Goal: Use online tool/utility: Utilize a website feature to perform a specific function

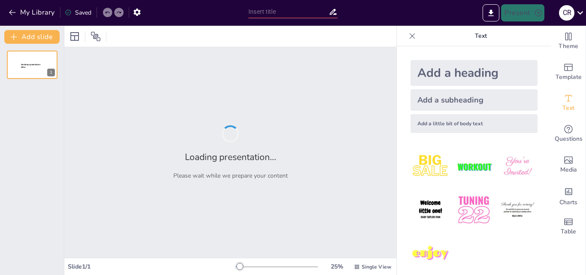
type input "Liderazgo Consciente: Herramientas Psicoeducativas para un Ambiente Laboral Sal…"
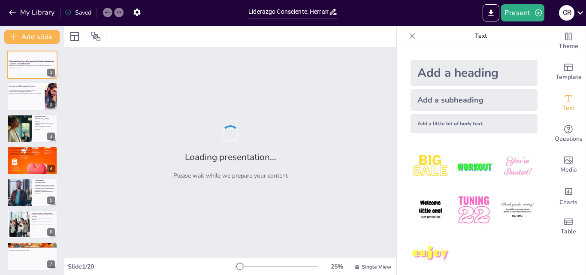
checkbox input "true"
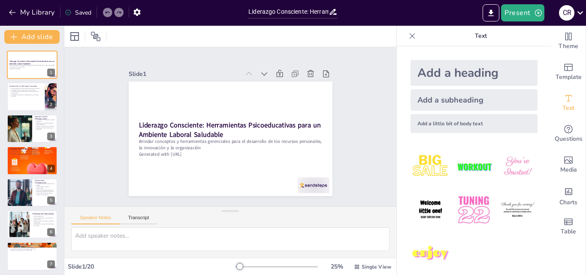
checkbox input "true"
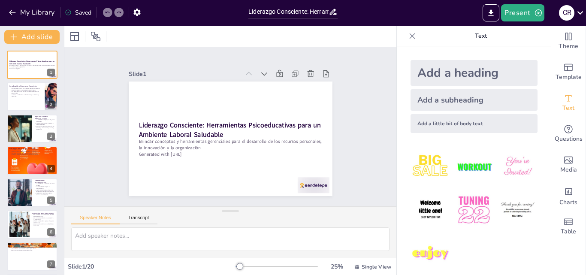
checkbox input "true"
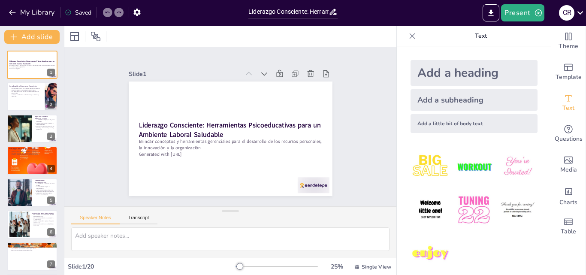
checkbox input "true"
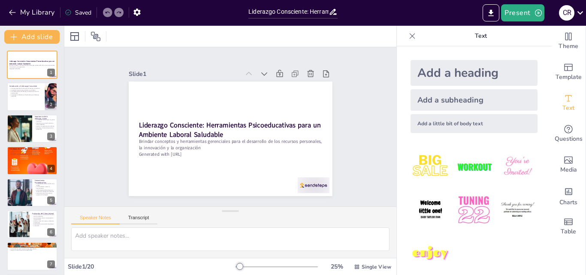
checkbox input "true"
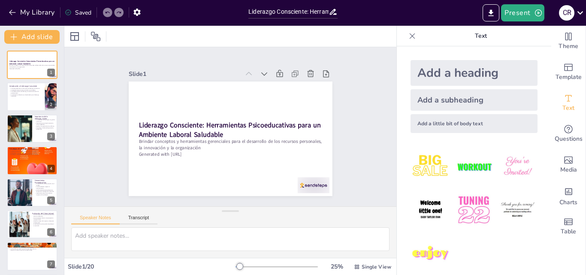
checkbox input "true"
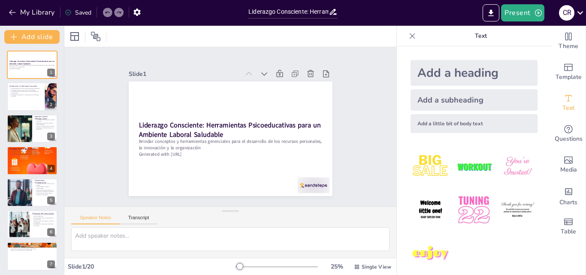
checkbox input "true"
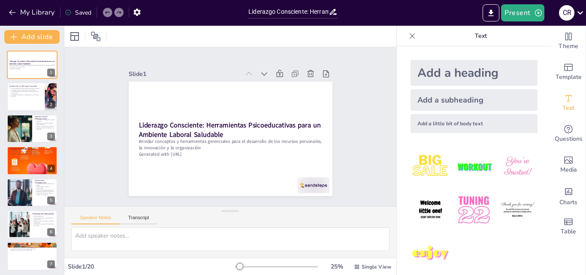
checkbox input "true"
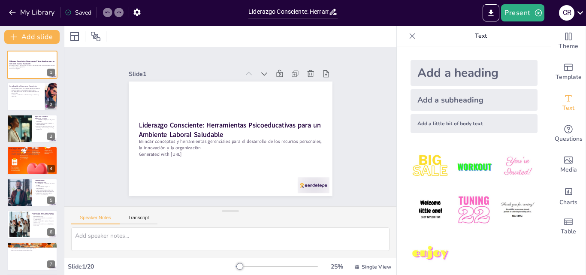
checkbox input "true"
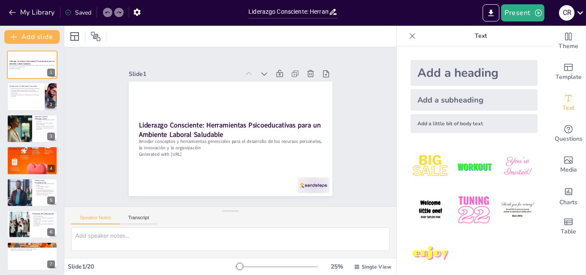
checkbox input "true"
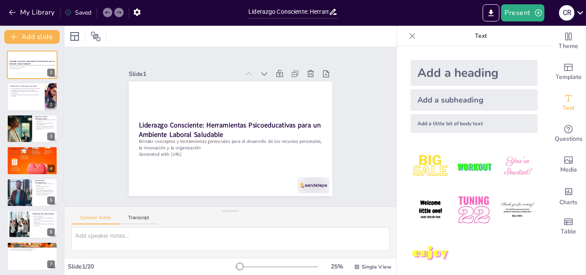
checkbox input "true"
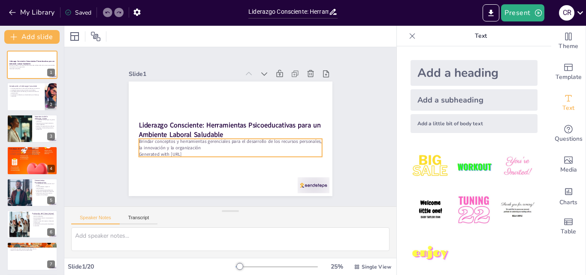
checkbox input "true"
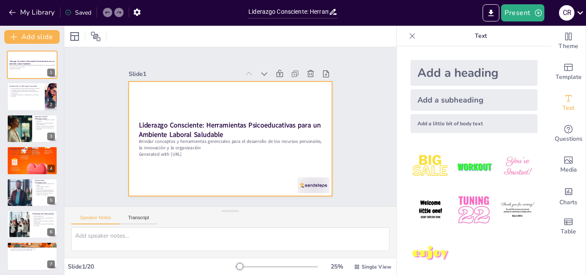
checkbox input "true"
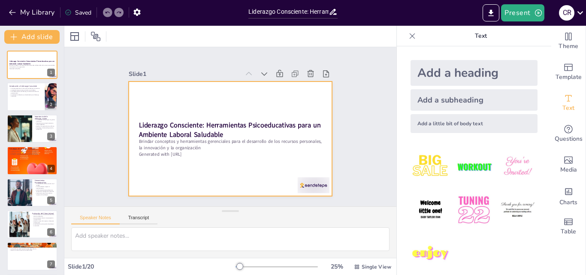
checkbox input "true"
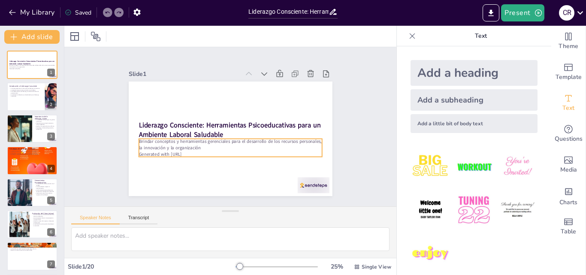
checkbox input "true"
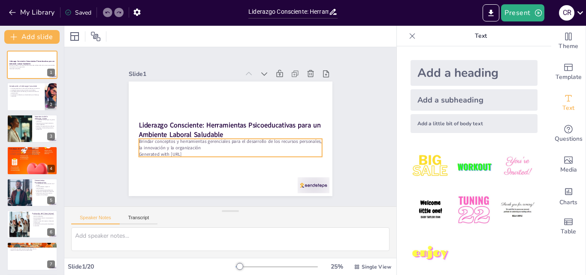
checkbox input "true"
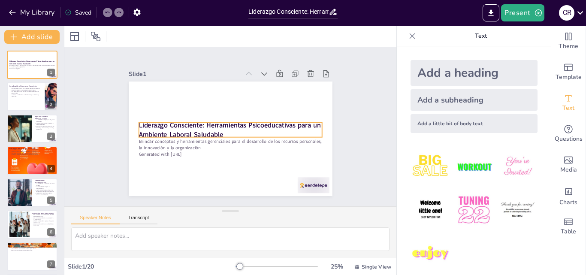
checkbox input "true"
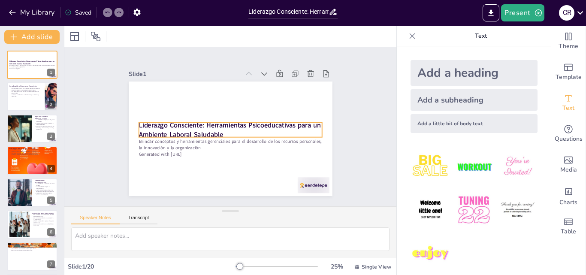
checkbox input "true"
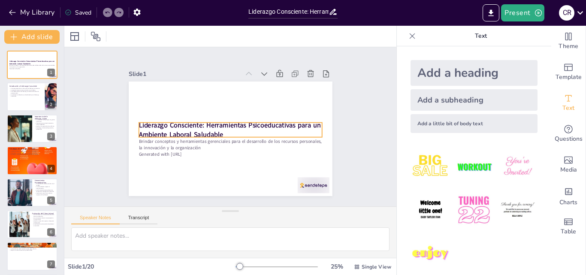
checkbox input "true"
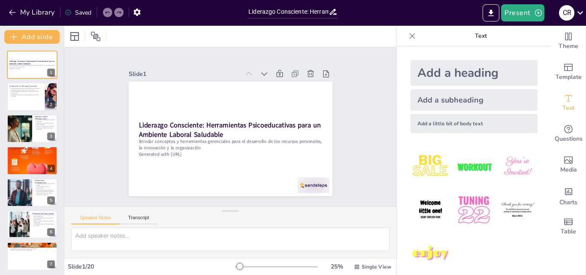
checkbox input "true"
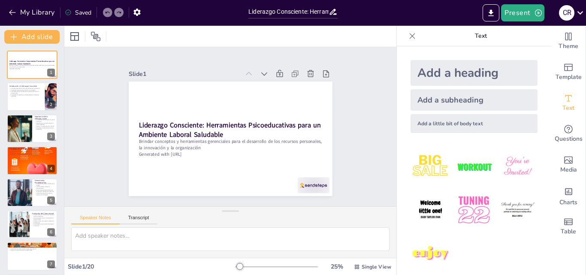
checkbox input "true"
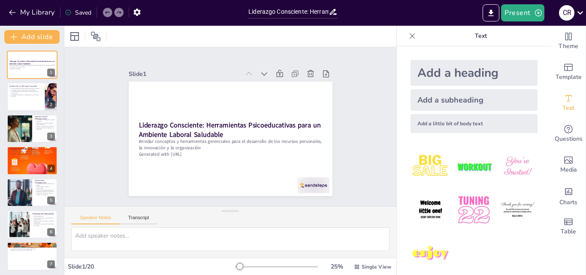
checkbox input "true"
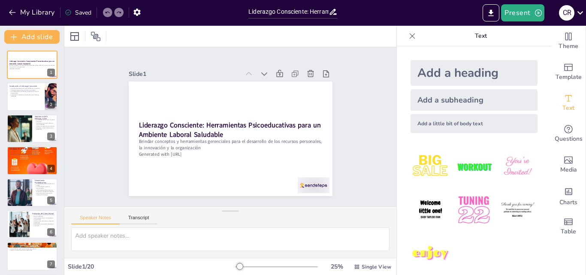
checkbox input "true"
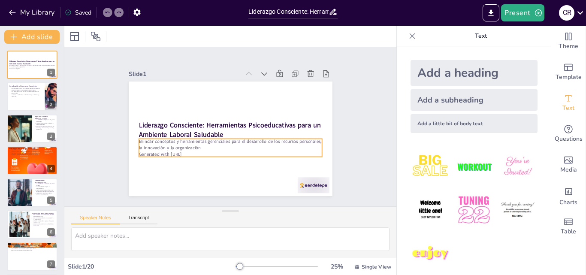
checkbox input "true"
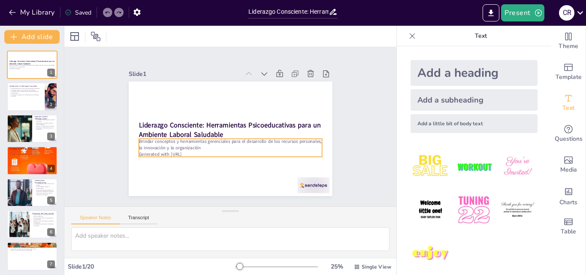
checkbox input "true"
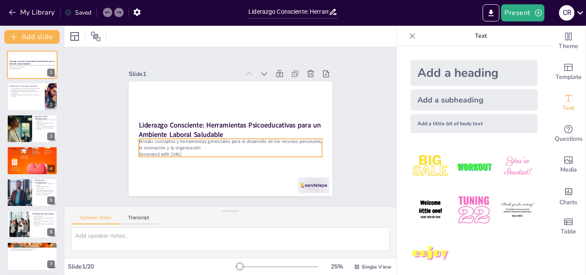
checkbox input "true"
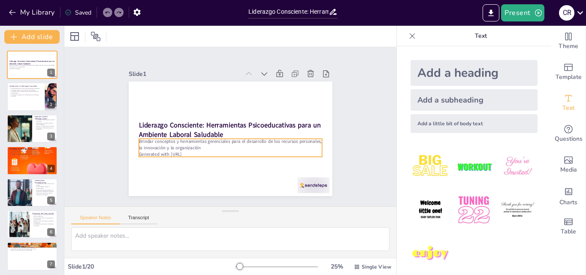
checkbox input "true"
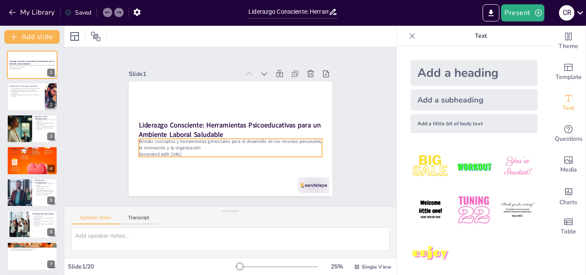
checkbox input "true"
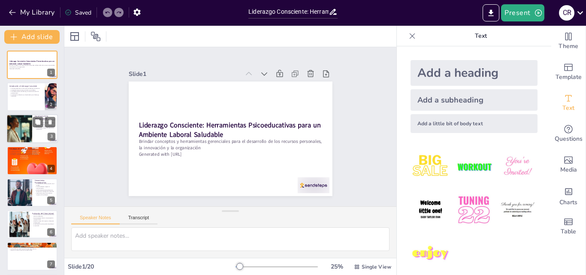
checkbox input "true"
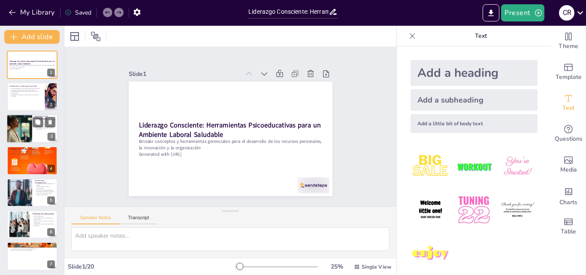
checkbox input "true"
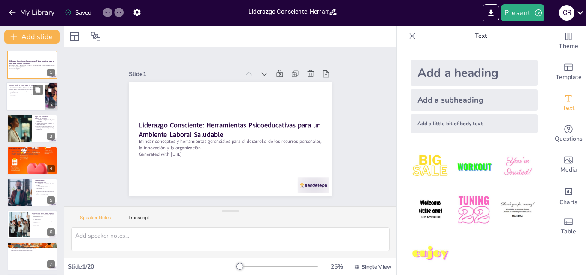
checkbox input "true"
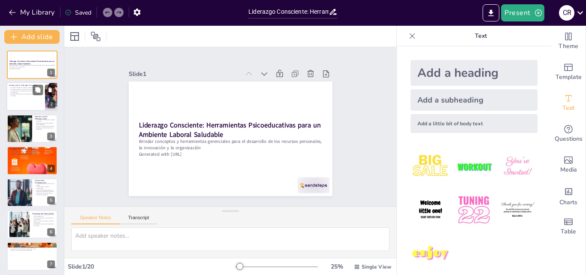
checkbox input "true"
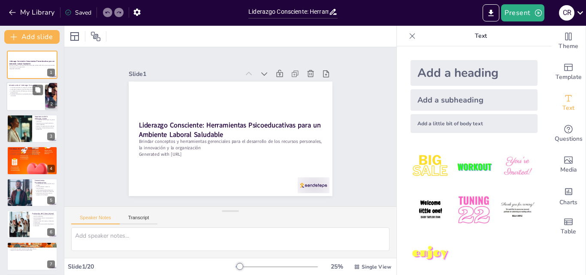
checkbox input "true"
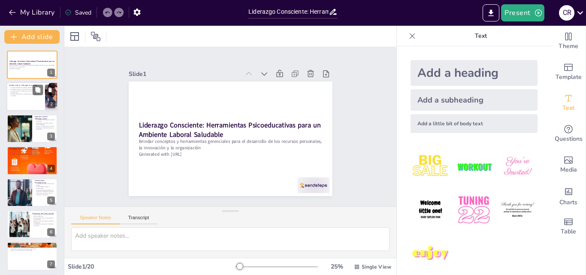
checkbox input "true"
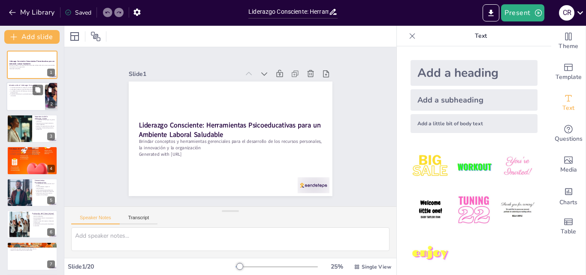
click at [18, 96] on p "La satisfacción laboral se ve beneficiada por el liderazgo consciente." at bounding box center [25, 94] width 33 height 3
type textarea "Lo ipsumdolorsitam consect a eli seddoei temporinc utl etdolor magnaaliq e admi…"
checkbox input "true"
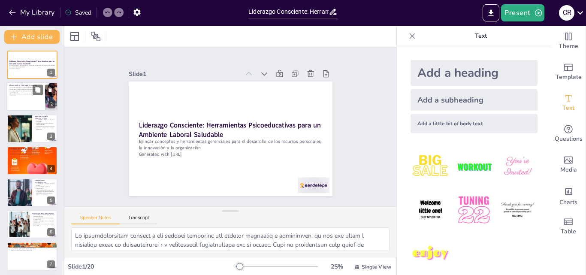
checkbox input "true"
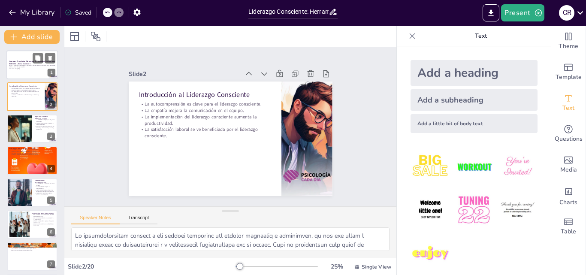
checkbox input "true"
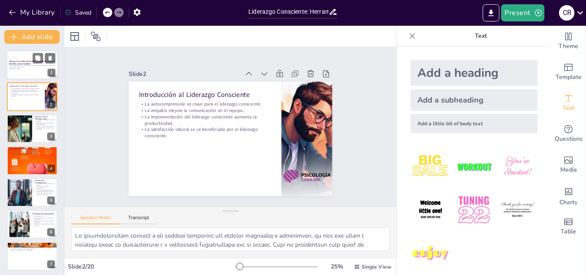
checkbox input "true"
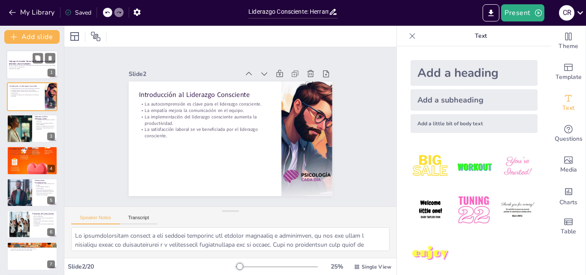
checkbox input "true"
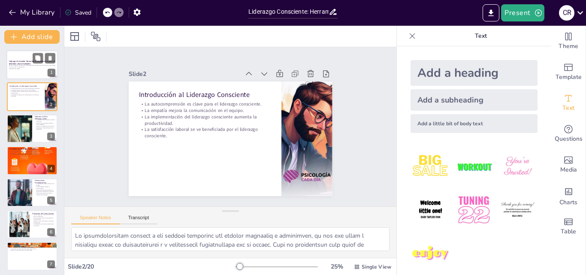
checkbox input "true"
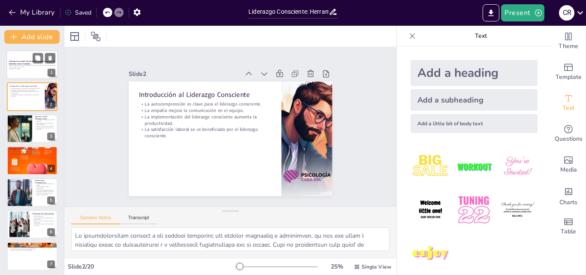
checkbox input "true"
click at [19, 63] on strong "Liderazgo Consciente: Herramientas Psicoeducativas para un Ambiente Laboral Sal…" at bounding box center [32, 62] width 46 height 5
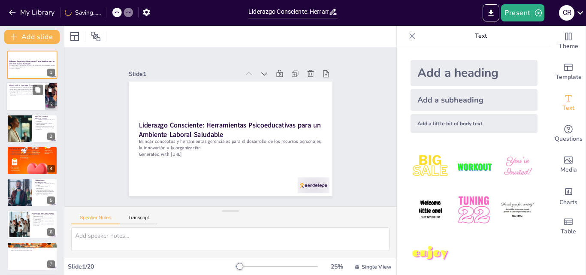
click at [23, 93] on p "La implementación del liderazgo consciente aumenta la productividad." at bounding box center [25, 91] width 33 height 3
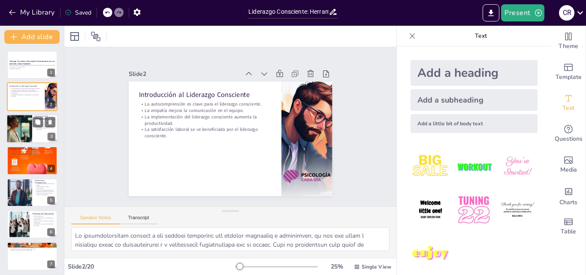
click at [15, 134] on div at bounding box center [19, 128] width 52 height 29
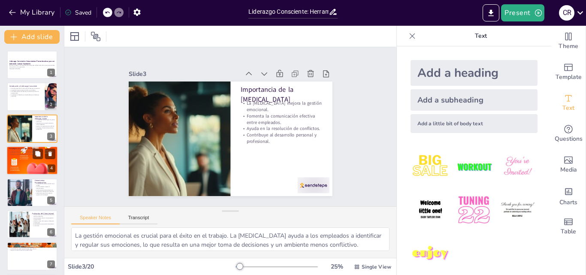
click at [19, 163] on div at bounding box center [31, 160] width 51 height 91
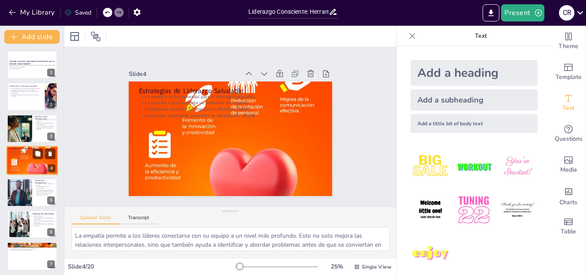
scroll to position [1, 0]
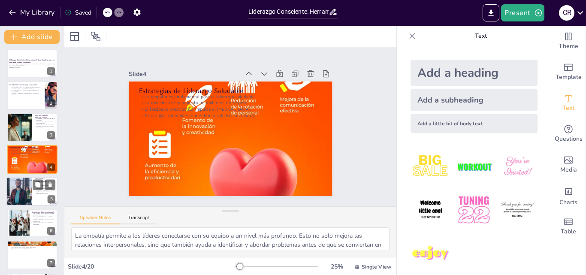
click at [24, 192] on div at bounding box center [19, 191] width 51 height 29
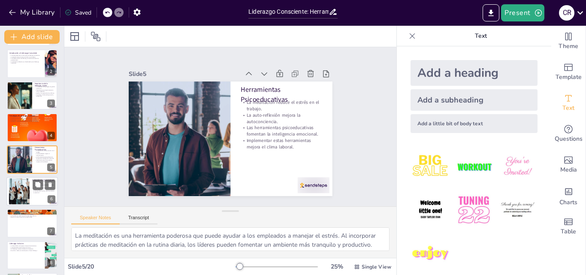
click at [15, 189] on div at bounding box center [19, 191] width 35 height 26
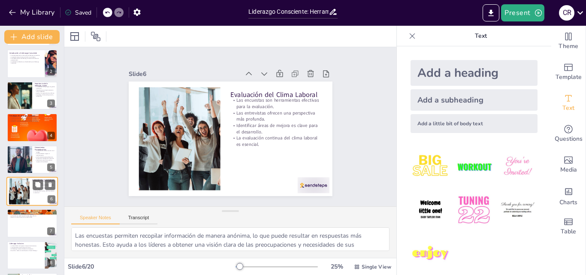
scroll to position [65, 0]
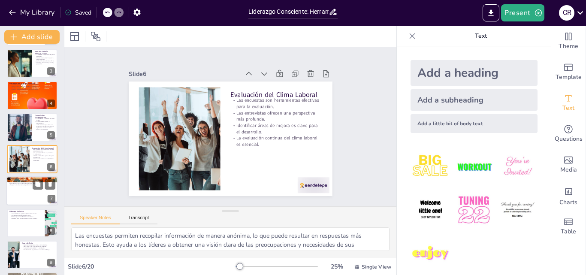
click at [22, 197] on div at bounding box center [31, 191] width 51 height 29
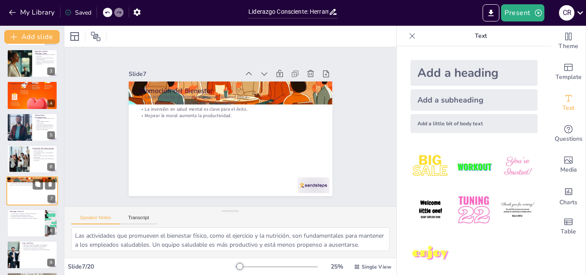
scroll to position [97, 0]
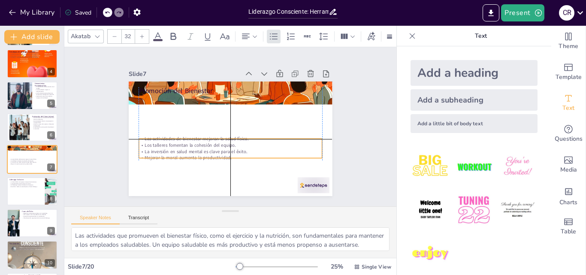
drag, startPoint x: 177, startPoint y: 108, endPoint x: 176, endPoint y: 153, distance: 44.6
click at [176, 153] on div "Las actividades de bienestar mejoran la salud física. Los talleres fomentan la …" at bounding box center [242, 109] width 163 height 128
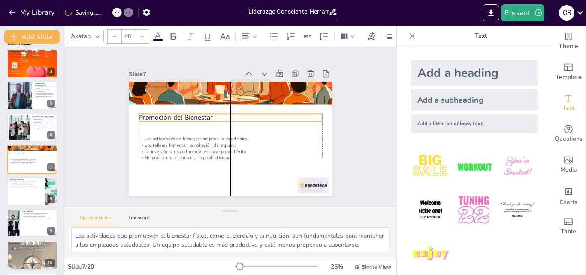
drag, startPoint x: 179, startPoint y: 90, endPoint x: 180, endPoint y: 117, distance: 26.6
click at [180, 117] on p "Promoción del Bienestar" at bounding box center [233, 134] width 171 height 83
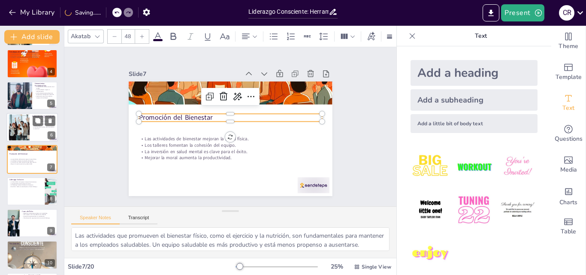
click at [30, 135] on div at bounding box center [31, 127] width 51 height 29
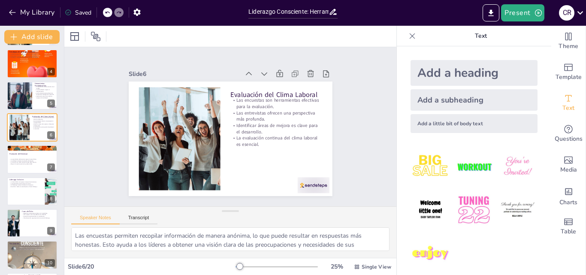
scroll to position [65, 0]
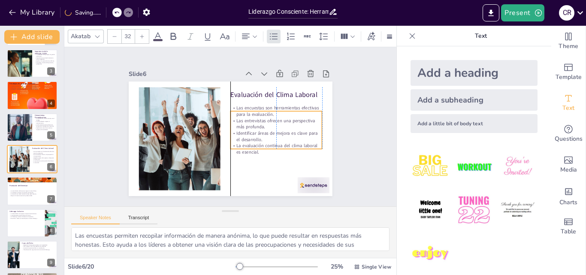
drag, startPoint x: 246, startPoint y: 132, endPoint x: 245, endPoint y: 140, distance: 7.8
click at [245, 140] on p "La evaluación continua del clima laboral es esencial." at bounding box center [233, 178] width 57 height 86
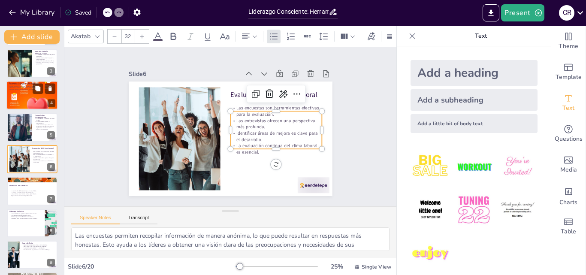
click at [18, 91] on div at bounding box center [31, 95] width 51 height 91
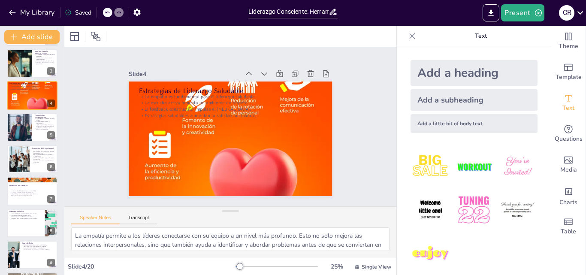
scroll to position [1, 0]
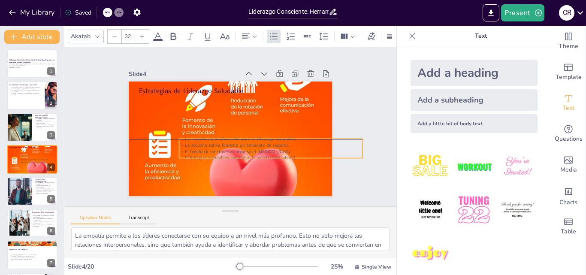
drag, startPoint x: 156, startPoint y: 97, endPoint x: 197, endPoint y: 140, distance: 59.4
click at [204, 140] on p "La escucha activa fomenta un ambiente de respeto." at bounding box center [216, 168] width 25 height 183
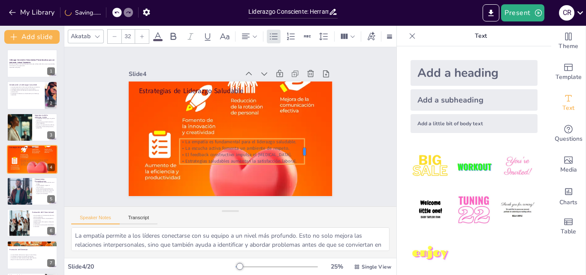
drag, startPoint x: 357, startPoint y: 146, endPoint x: 298, endPoint y: 151, distance: 58.5
click at [268, 194] on div at bounding box center [255, 204] width 24 height 21
click at [298, 168] on div at bounding box center [290, 181] width 17 height 26
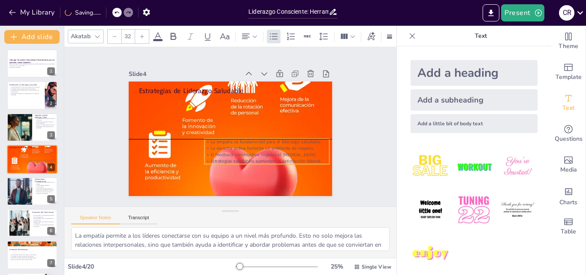
drag, startPoint x: 255, startPoint y: 156, endPoint x: 277, endPoint y: 153, distance: 22.9
click at [277, 153] on div "La empatía es fundamental para el liderazgo saludable. La escucha activa foment…" at bounding box center [232, 171] width 94 height 116
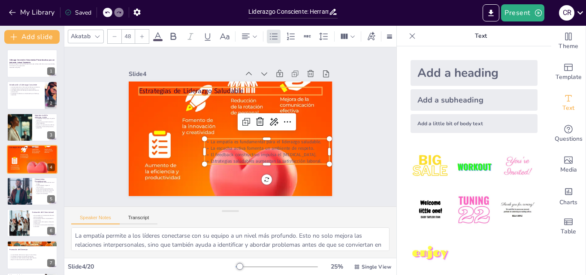
click at [204, 85] on p "Estrategias de Liderazgo Saludable" at bounding box center [244, 93] width 171 height 83
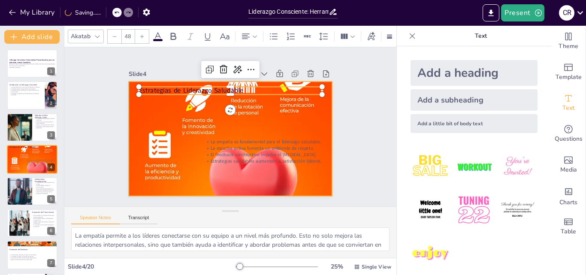
click at [310, 123] on div at bounding box center [224, 137] width 356 height 413
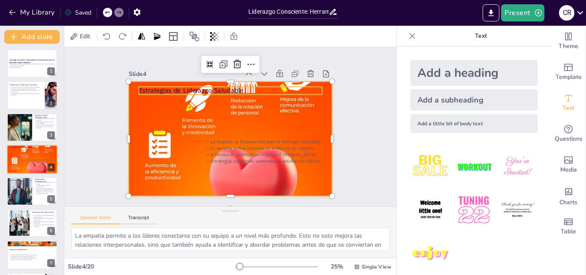
click at [299, 85] on p "Estrategias de Liderazgo Saludable" at bounding box center [237, 91] width 181 height 47
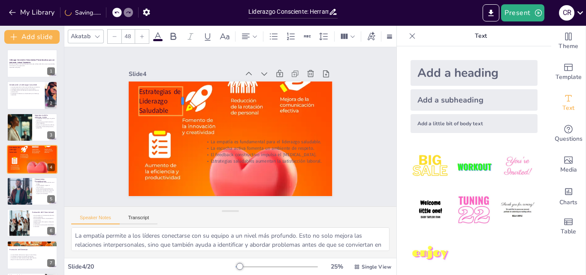
drag, startPoint x: 318, startPoint y: 87, endPoint x: 178, endPoint y: 80, distance: 139.5
click at [178, 80] on div "Estrategias de Liderazgo Saludable La empatía es fundamental para el liderazgo …" at bounding box center [227, 138] width 223 height 154
click at [306, 123] on div at bounding box center [222, 135] width 392 height 403
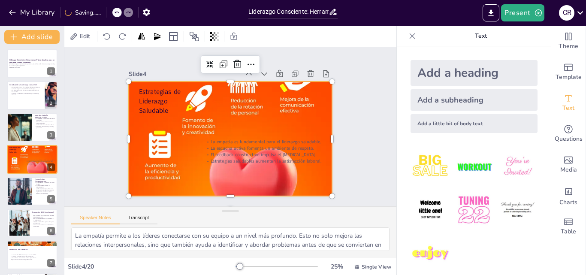
click at [231, 81] on div at bounding box center [228, 138] width 274 height 394
click at [239, 84] on div at bounding box center [219, 133] width 413 height 356
click at [237, 102] on div at bounding box center [228, 138] width 274 height 394
click at [14, 123] on div at bounding box center [19, 127] width 52 height 29
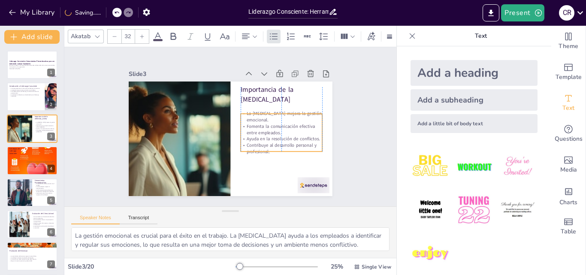
drag, startPoint x: 276, startPoint y: 120, endPoint x: 278, endPoint y: 130, distance: 10.4
click at [278, 130] on p "Fomenta la comunicación efectiva entre empleados." at bounding box center [272, 155] width 77 height 52
click at [31, 96] on p "La satisfacción laboral se ve beneficiada por el liderazgo consciente." at bounding box center [25, 94] width 33 height 3
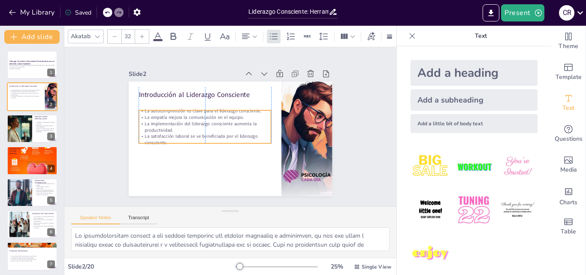
drag, startPoint x: 209, startPoint y: 117, endPoint x: 209, endPoint y: 124, distance: 6.9
click at [209, 124] on p "La implementación del liderazgo consciente aumenta la productividad." at bounding box center [209, 112] width 114 height 88
click at [25, 60] on strong "Liderazgo Consciente: Herramientas Psicoeducativas para un Ambiente Laboral Sal…" at bounding box center [32, 62] width 46 height 5
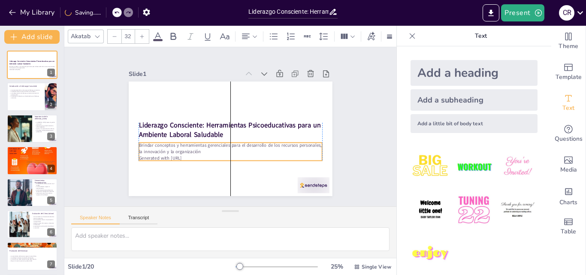
click at [186, 148] on p "Brindar conceptos y herramientas gerenciales para el desarrollo de los recursos…" at bounding box center [229, 148] width 183 height 13
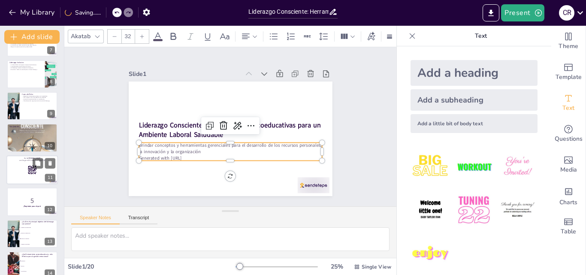
scroll to position [214, 0]
click at [17, 64] on p "La diversidad en el equipo enriquece las decisiones." at bounding box center [25, 64] width 33 height 2
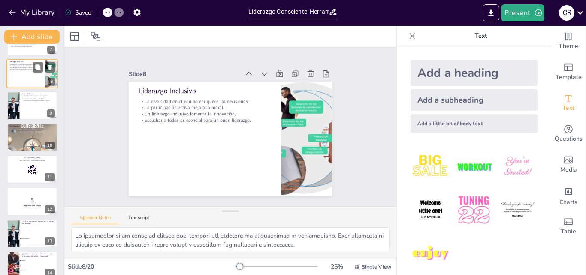
scroll to position [129, 0]
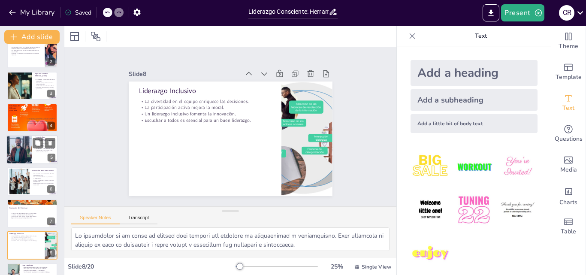
click at [25, 150] on div at bounding box center [19, 149] width 51 height 29
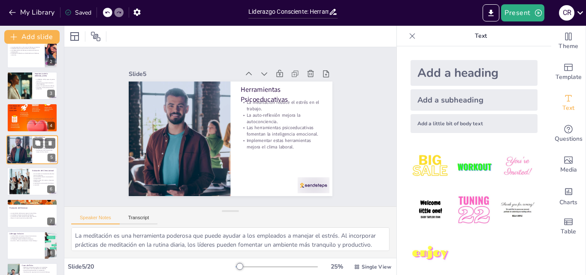
scroll to position [33, 0]
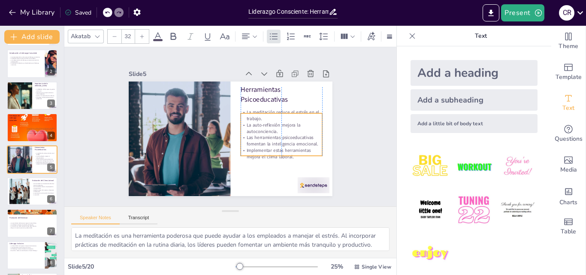
drag, startPoint x: 271, startPoint y: 126, endPoint x: 268, endPoint y: 136, distance: 10.2
click at [243, 114] on p "Las herramientas psicoeducativas fomentan la inteligencia emocional." at bounding box center [217, 75] width 52 height 77
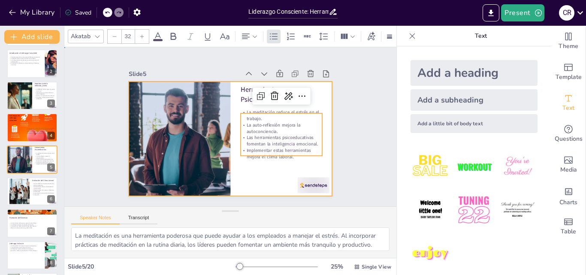
click at [242, 158] on div at bounding box center [225, 137] width 232 height 187
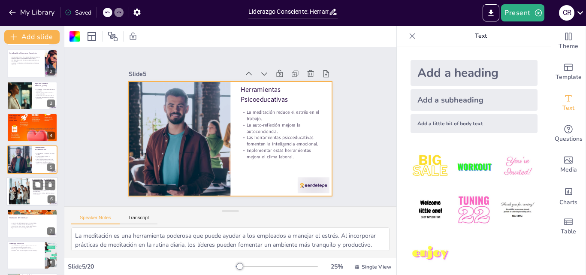
click at [24, 192] on div at bounding box center [19, 191] width 35 height 26
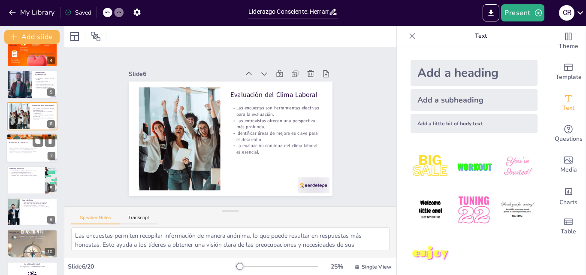
click at [21, 155] on div at bounding box center [31, 148] width 51 height 29
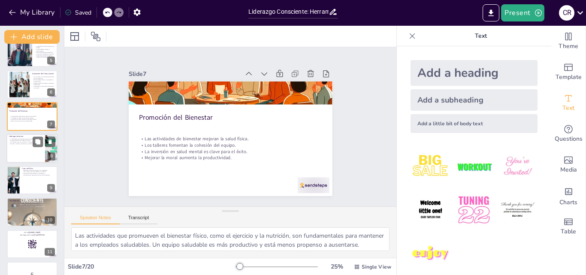
click at [17, 153] on div at bounding box center [31, 148] width 51 height 29
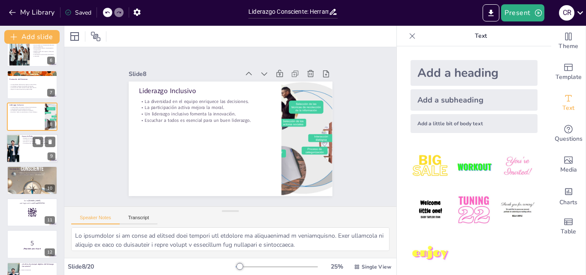
click at [26, 151] on div at bounding box center [31, 148] width 51 height 29
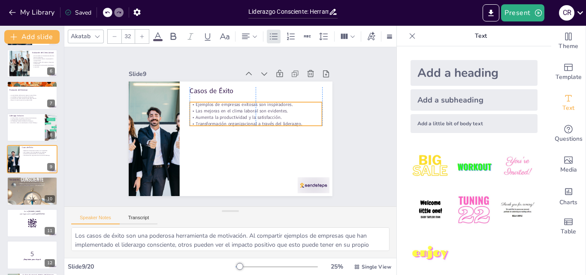
drag, startPoint x: 232, startPoint y: 105, endPoint x: 231, endPoint y: 111, distance: 5.7
click at [231, 111] on p "Aumenta la productividad y la satisfacción." at bounding box center [256, 129] width 123 height 60
click at [32, 203] on div at bounding box center [31, 190] width 51 height 51
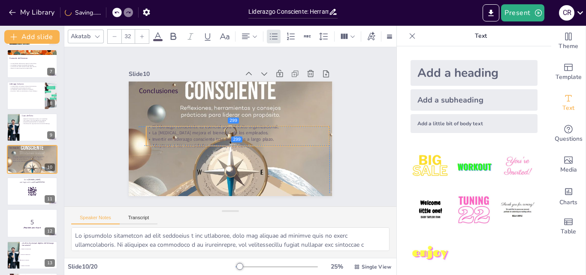
drag, startPoint x: 223, startPoint y: 100, endPoint x: 228, endPoint y: 129, distance: 29.7
click at [228, 129] on p "La [MEDICAL_DATA] mejora el bienestar de los empleados." at bounding box center [220, 128] width 127 height 140
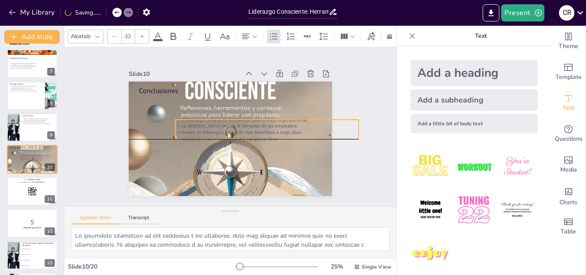
drag, startPoint x: 241, startPoint y: 131, endPoint x: 270, endPoint y: 123, distance: 30.3
click at [270, 123] on p "La [MEDICAL_DATA] mejora el bienestar de los empleados." at bounding box center [252, 156] width 113 height 152
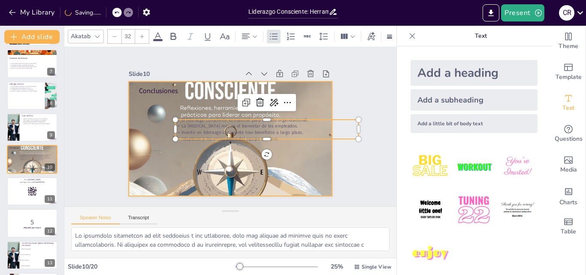
click at [282, 160] on div at bounding box center [224, 137] width 278 height 278
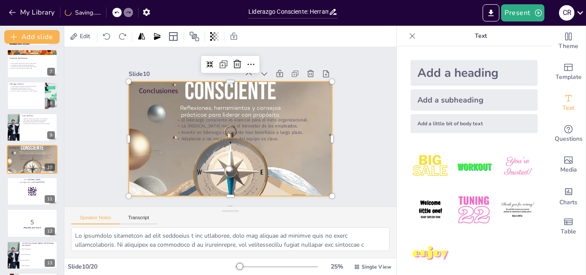
click at [208, 161] on div at bounding box center [229, 115] width 224 height 224
click at [13, 187] on div at bounding box center [31, 191] width 51 height 29
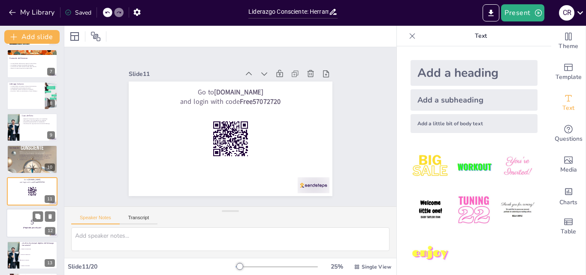
scroll to position [224, 0]
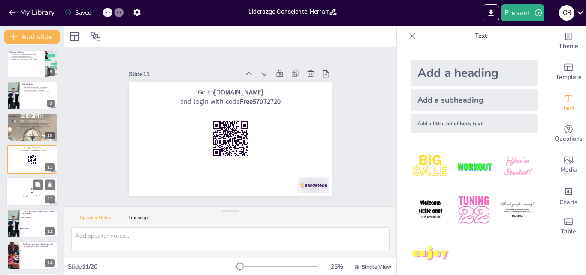
click at [26, 192] on p "5" at bounding box center [32, 190] width 46 height 9
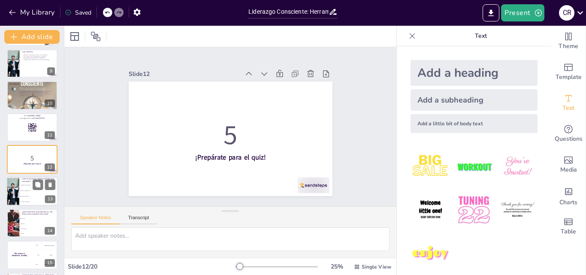
click at [26, 195] on span "Promover el bienestar" at bounding box center [39, 195] width 37 height 1
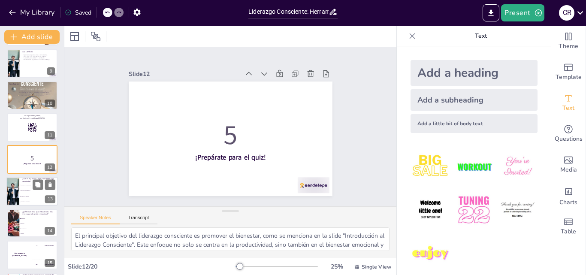
scroll to position [288, 0]
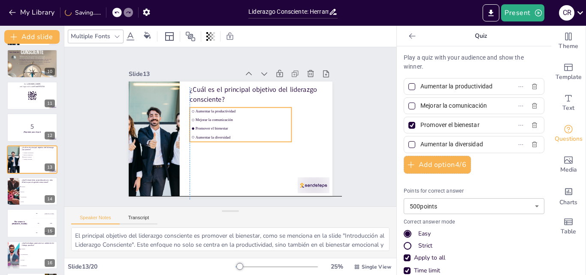
drag, startPoint x: 201, startPoint y: 126, endPoint x: 210, endPoint y: 134, distance: 12.3
click at [210, 134] on ul "Aumentar la productividad Mejorar la comunicación Promover el bienestar Aumenta…" at bounding box center [236, 135] width 73 height 107
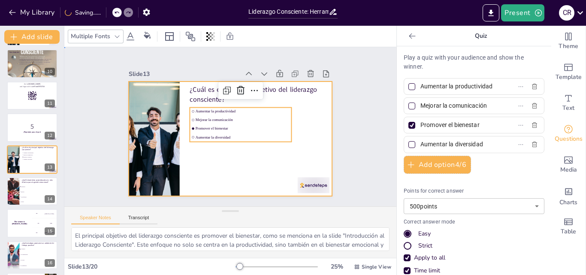
click at [306, 148] on div at bounding box center [219, 122] width 187 height 232
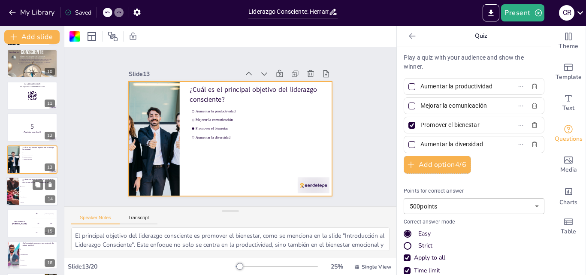
click at [23, 198] on li "Auto-reflexión" at bounding box center [38, 196] width 39 height 5
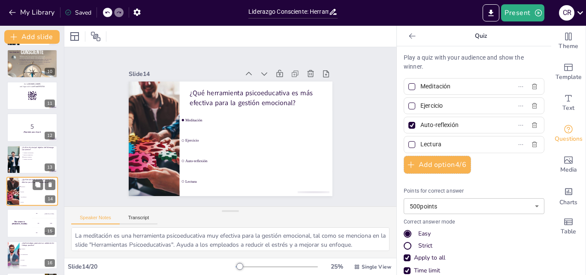
scroll to position [320, 0]
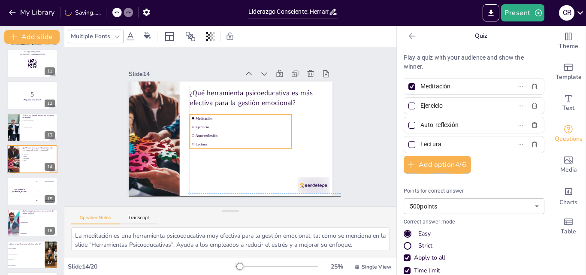
drag, startPoint x: 219, startPoint y: 152, endPoint x: 222, endPoint y: 155, distance: 4.9
click at [222, 115] on div "¿Qué herramienta psicoeducativa es más efectiva para la gestión emocional? Medi…" at bounding box center [243, 83] width 193 height 63
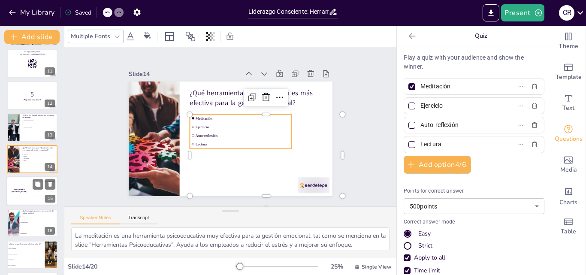
click at [15, 189] on h4 "The winner is [PERSON_NAME]" at bounding box center [19, 191] width 26 height 4
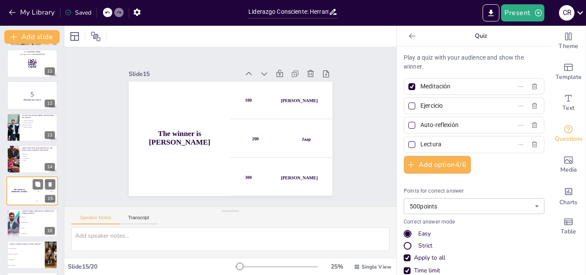
scroll to position [352, 0]
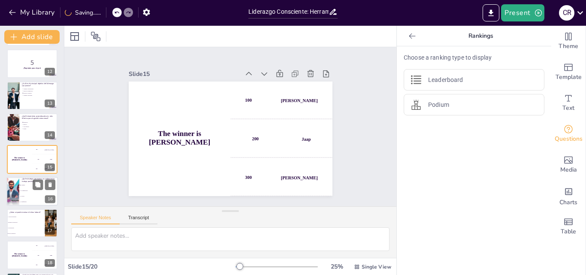
click at [26, 191] on li "La competitividad" at bounding box center [38, 191] width 39 height 6
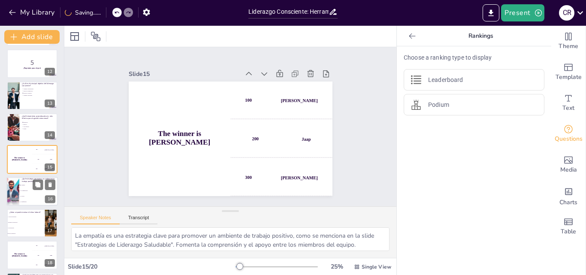
scroll to position [384, 0]
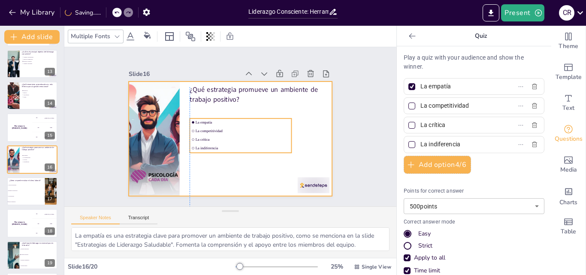
drag, startPoint x: 202, startPoint y: 153, endPoint x: 212, endPoint y: 168, distance: 17.7
click at [275, 168] on div "¿Qué estrategia promueve un ambiente de trabajo positivo? La empatía La competi…" at bounding box center [275, 127] width 0 height 204
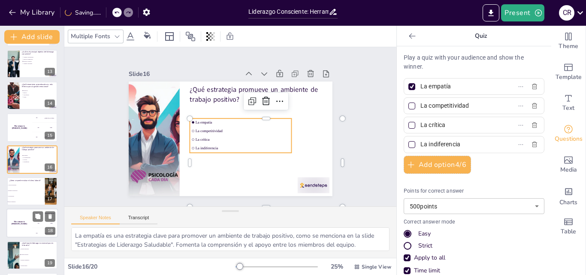
click at [11, 221] on h4 "The winner is [PERSON_NAME]" at bounding box center [19, 223] width 26 height 4
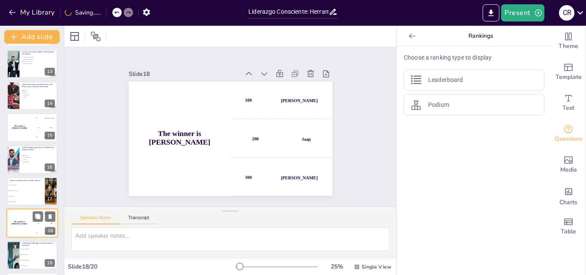
scroll to position [417, 0]
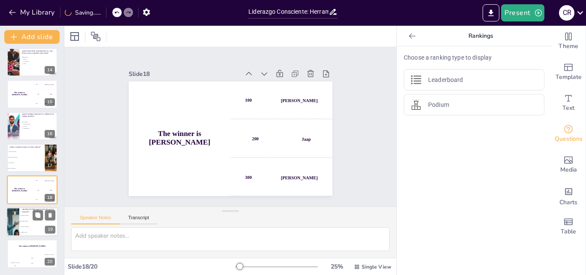
click at [17, 221] on div at bounding box center [12, 221] width 55 height 29
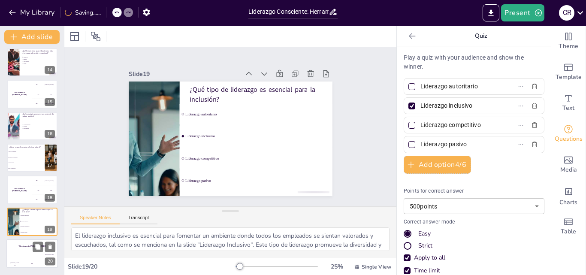
click at [15, 254] on div "Hasan 100" at bounding box center [14, 261] width 17 height 15
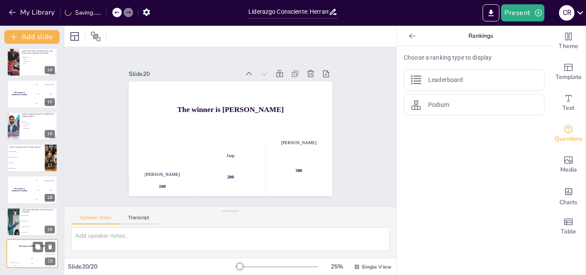
click at [14, 254] on div "Hasan 100" at bounding box center [14, 261] width 17 height 15
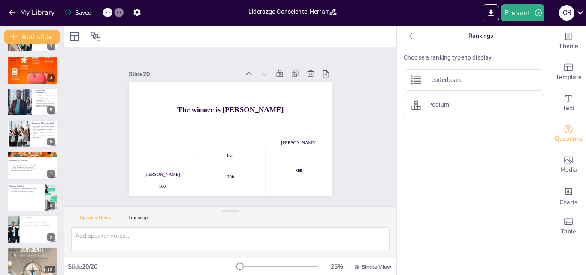
scroll to position [0, 0]
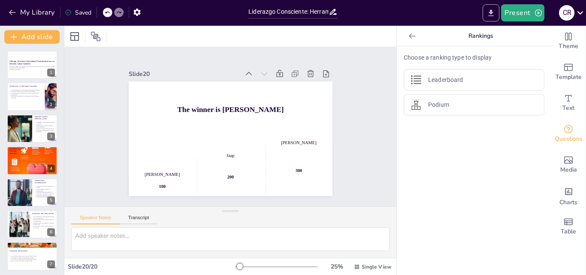
click at [490, 11] on icon "Export to PowerPoint" at bounding box center [490, 13] width 9 height 9
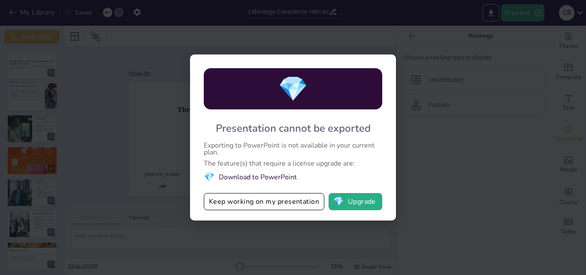
click at [235, 142] on div "Exporting to PowerPoint is not available in your current plan." at bounding box center [293, 149] width 178 height 14
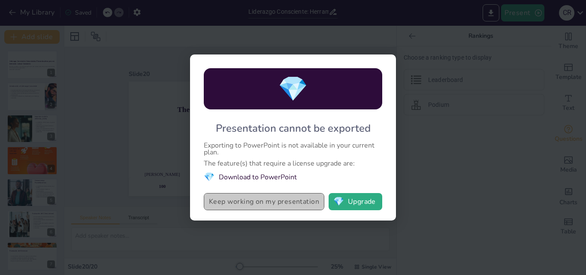
click at [235, 205] on button "Keep working on my presentation" at bounding box center [264, 201] width 120 height 17
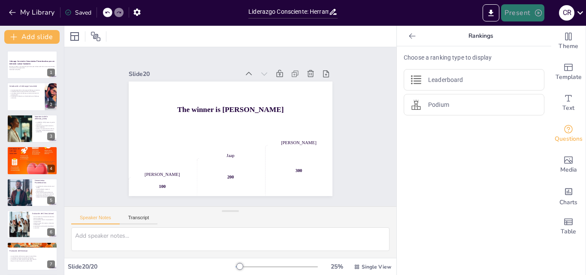
click at [538, 12] on icon "button" at bounding box center [538, 13] width 9 height 9
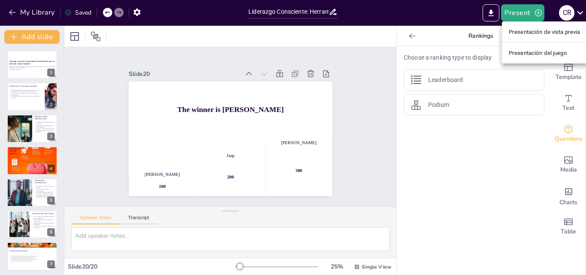
click at [529, 30] on font "Presentación de vista previa" at bounding box center [544, 32] width 72 height 6
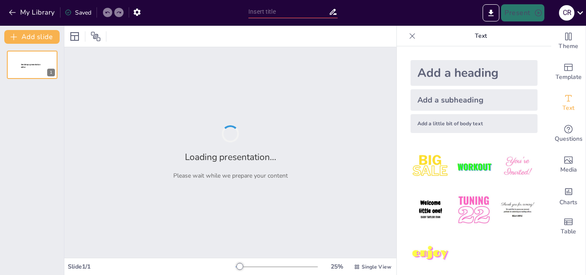
type input "Liderazgo Consciente: Herramientas Psicoeducativas para un Ambiente Laboral Sal…"
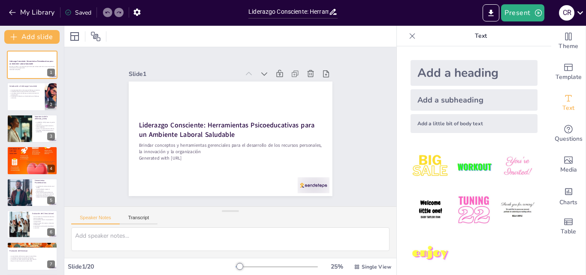
checkbox input "true"
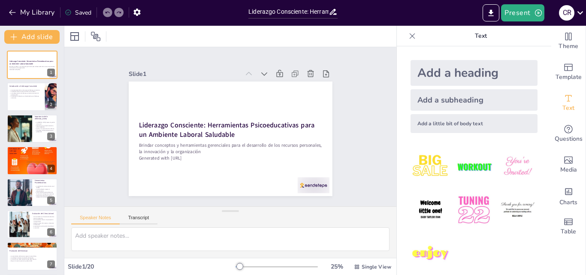
checkbox input "true"
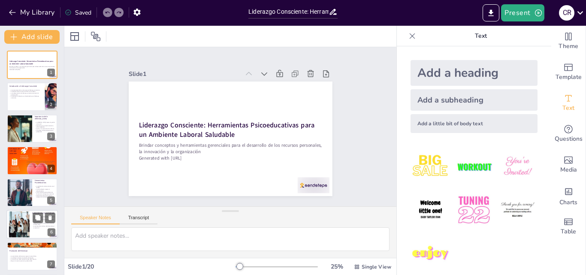
checkbox input "true"
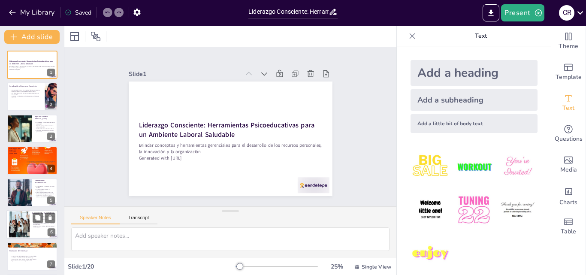
checkbox input "true"
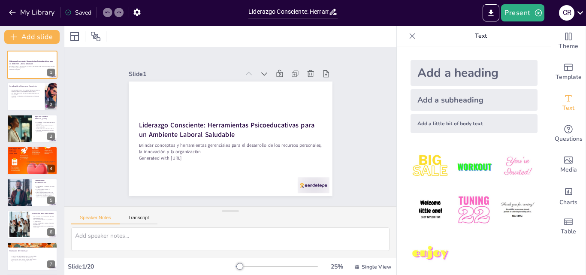
checkbox input "true"
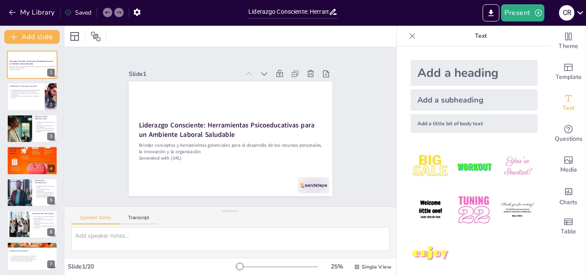
checkbox input "true"
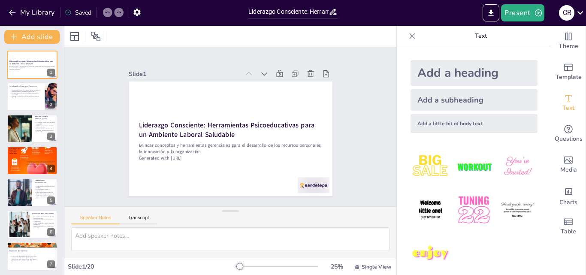
checkbox input "true"
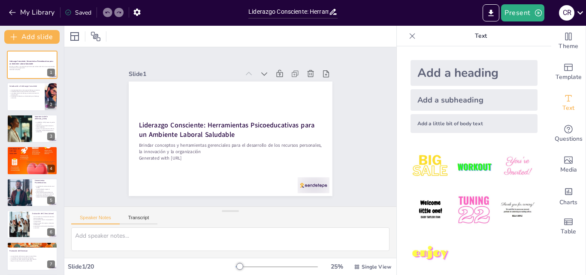
checkbox input "true"
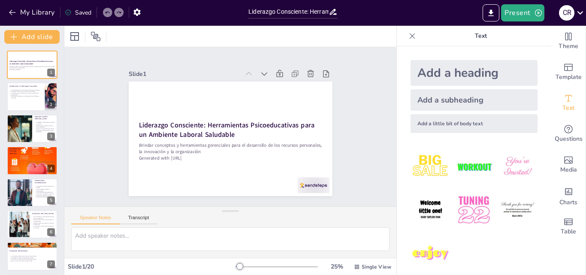
checkbox input "true"
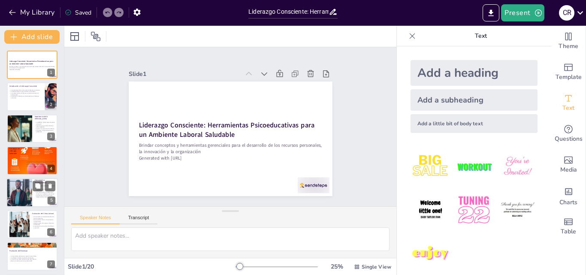
checkbox input "true"
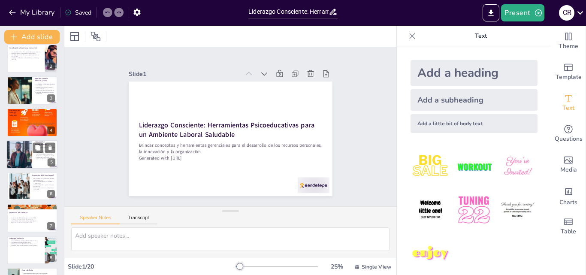
checkbox input "true"
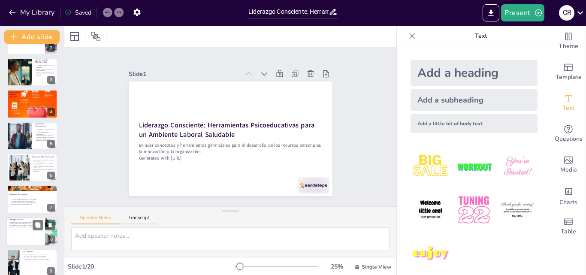
checkbox input "true"
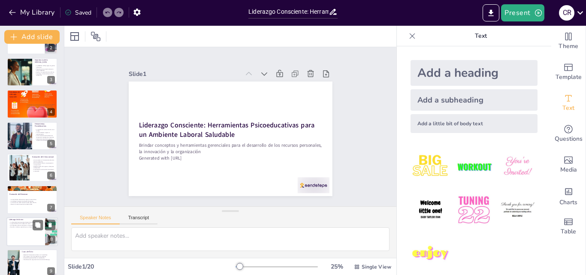
checkbox input "true"
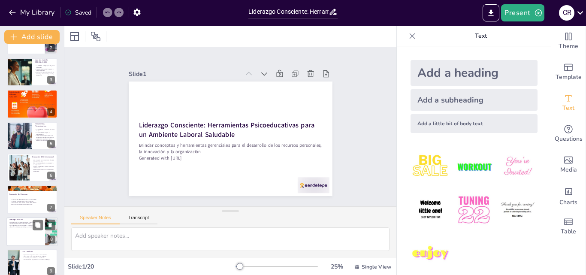
checkbox input "true"
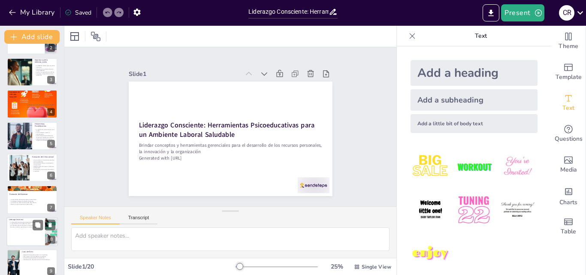
checkbox input "true"
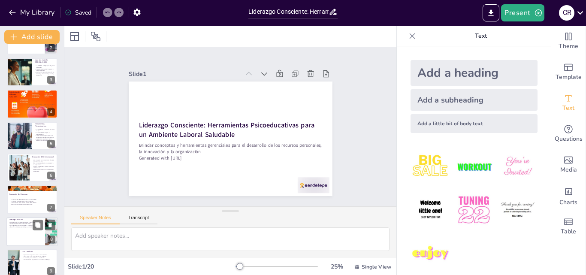
checkbox input "true"
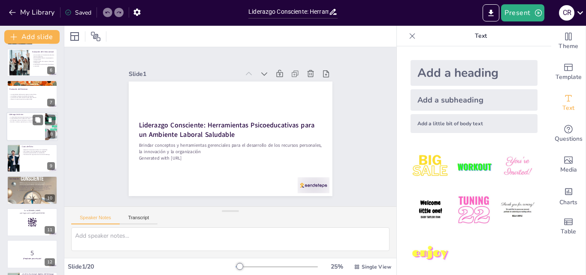
checkbox input "true"
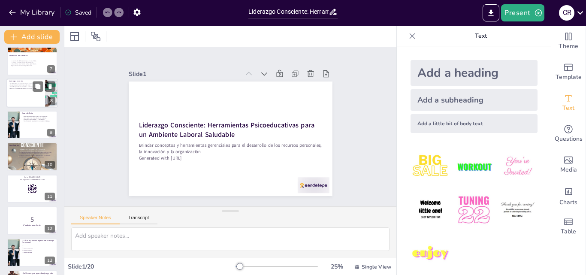
checkbox input "true"
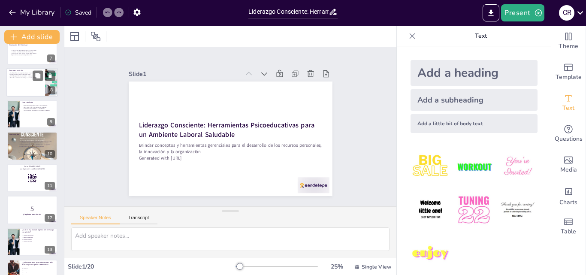
checkbox input "true"
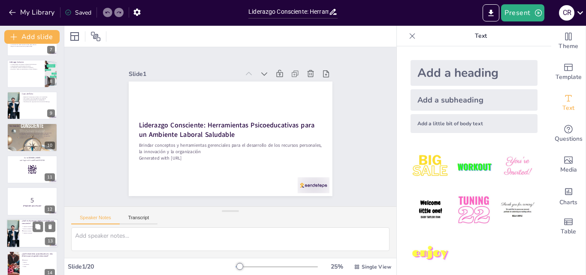
checkbox input "true"
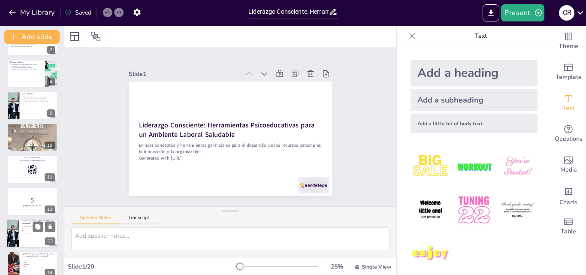
checkbox input "true"
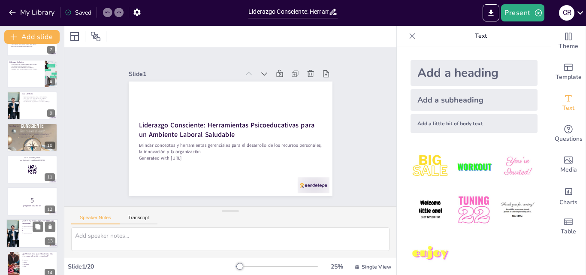
checkbox input "true"
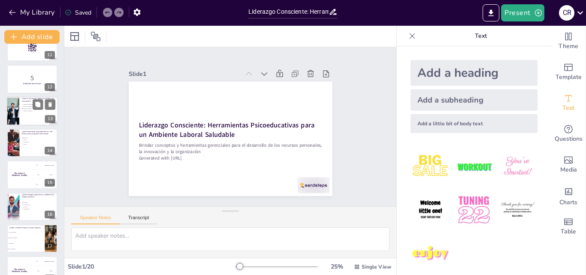
scroll to position [417, 0]
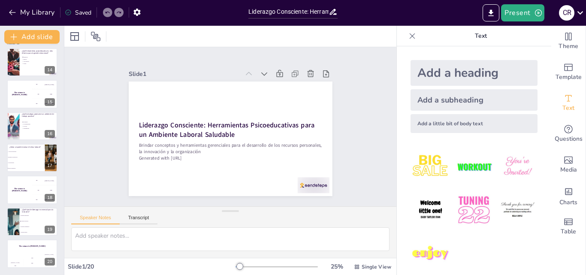
checkbox input "true"
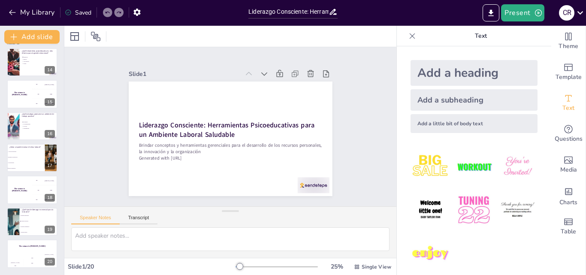
checkbox input "true"
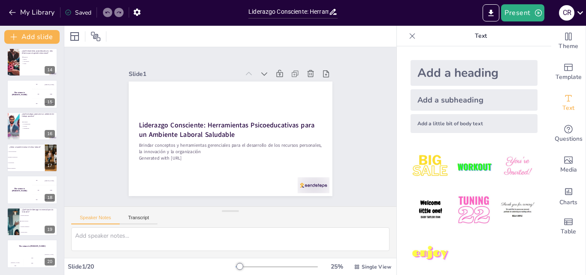
checkbox input "true"
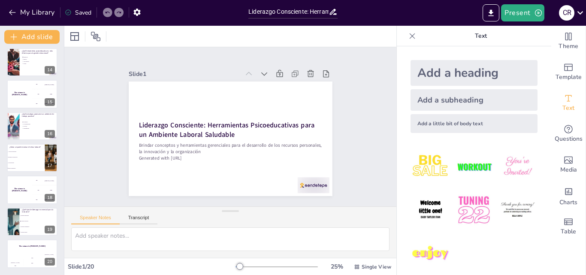
checkbox input "true"
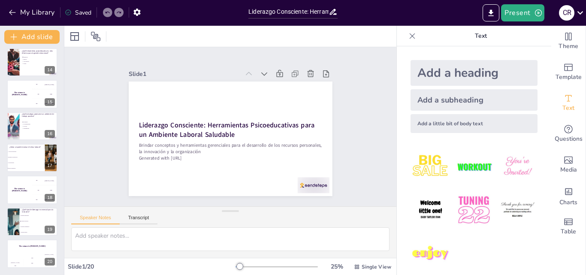
checkbox input "true"
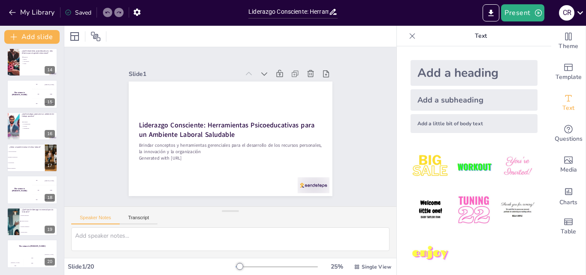
checkbox input "true"
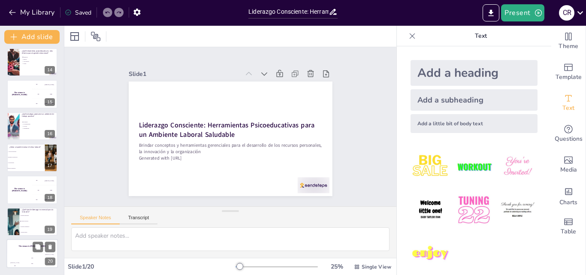
checkbox input "true"
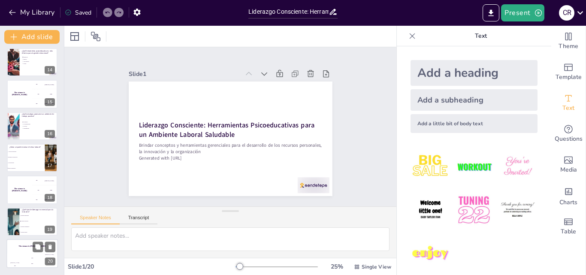
checkbox input "true"
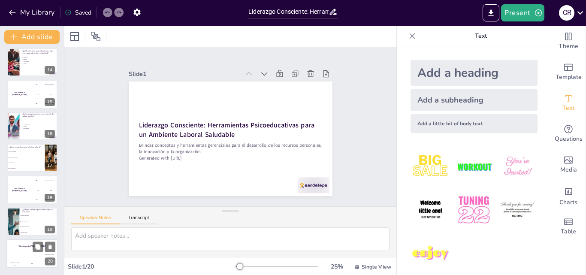
checkbox input "true"
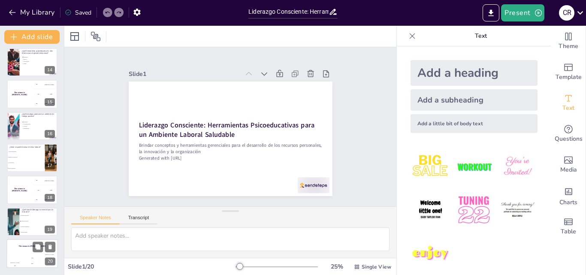
checkbox input "true"
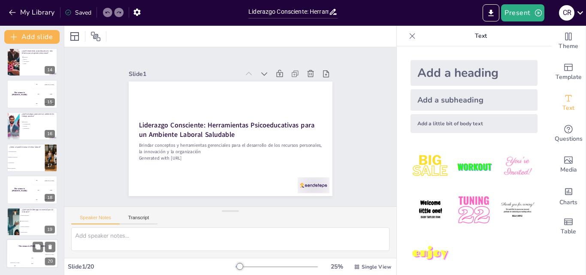
checkbox input "true"
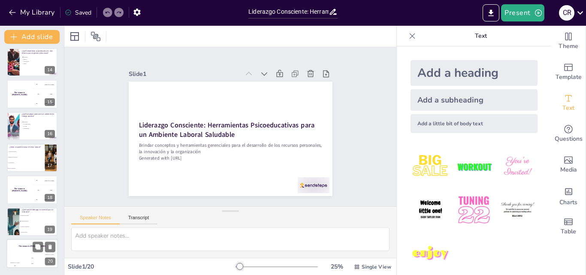
checkbox input "true"
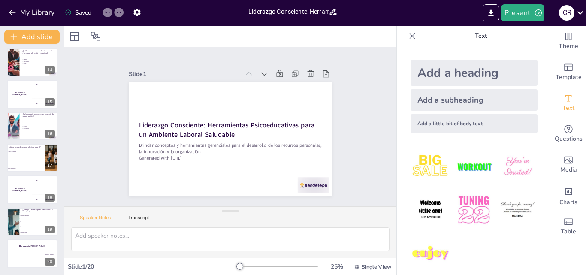
checkbox input "true"
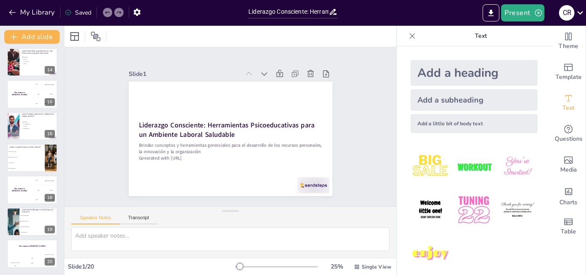
checkbox input "true"
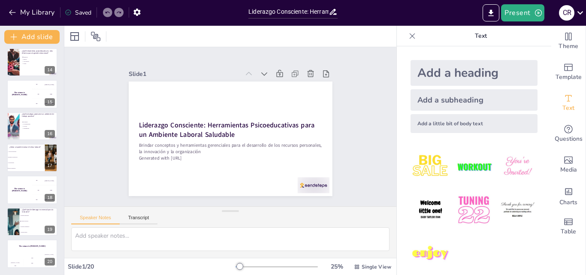
checkbox input "true"
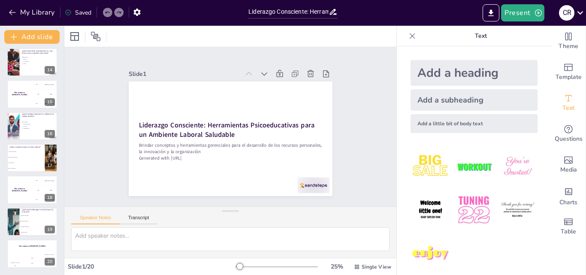
checkbox input "true"
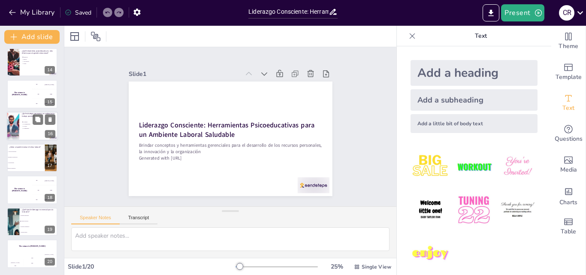
checkbox input "true"
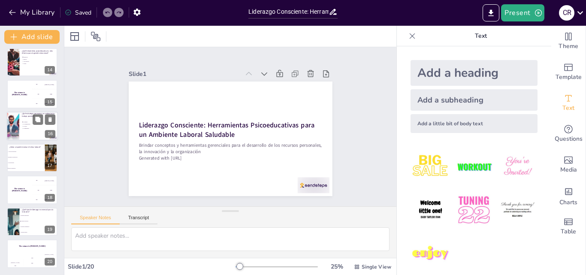
checkbox input "true"
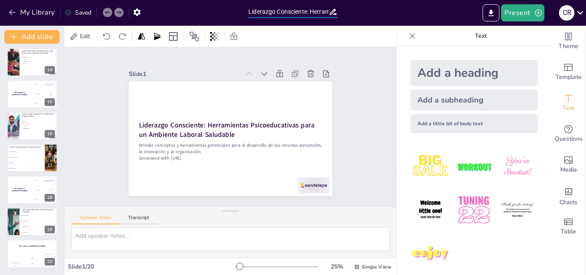
click at [319, 11] on input "Liderazgo Consciente: Herramientas Psicoeducativas para un Ambiente Laboral Sal…" at bounding box center [288, 12] width 80 height 12
click at [490, 12] on icon "Export to PowerPoint" at bounding box center [490, 13] width 9 height 9
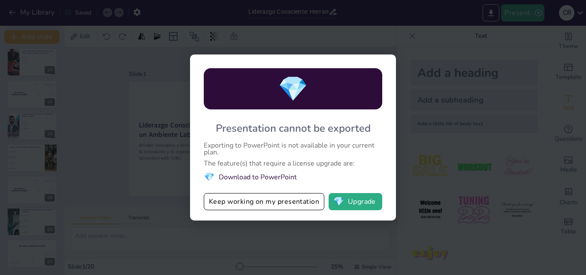
drag, startPoint x: 207, startPoint y: 144, endPoint x: 216, endPoint y: 146, distance: 8.8
click at [210, 150] on div "💎 Presentation cannot be exported Exporting to PowerPoint is not available in y…" at bounding box center [293, 137] width 206 height 166
drag, startPoint x: 219, startPoint y: 152, endPoint x: 201, endPoint y: 132, distance: 25.8
click at [201, 132] on div "💎 Presentation cannot be exported Exporting to PowerPoint is not available in y…" at bounding box center [293, 137] width 206 height 166
click at [228, 165] on div "The feature(s) that require a license upgrade are:" at bounding box center [293, 163] width 178 height 7
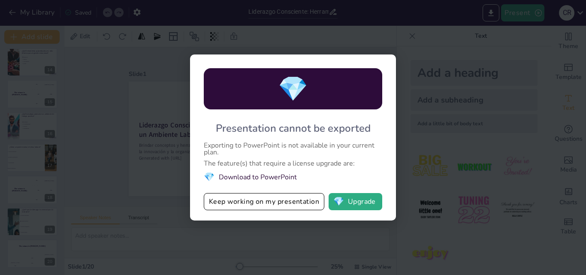
click at [230, 174] on li "💎 Download to PowerPoint" at bounding box center [293, 177] width 178 height 12
click at [273, 180] on li "💎 Download to PowerPoint" at bounding box center [293, 177] width 178 height 12
click at [282, 174] on li "💎 Download to PowerPoint" at bounding box center [293, 177] width 178 height 12
click at [346, 201] on button "💎 Upgrade" at bounding box center [355, 201] width 54 height 17
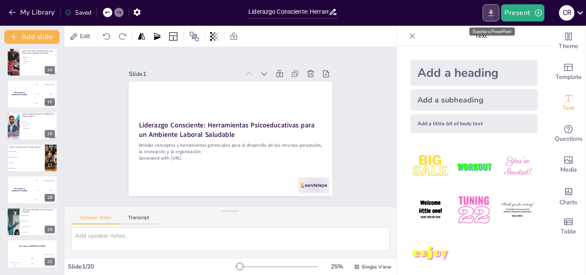
click at [491, 9] on icon "Export to PowerPoint" at bounding box center [490, 13] width 9 height 9
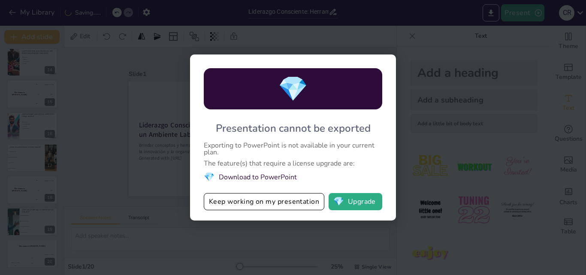
click at [122, 44] on div "💎 Presentation cannot be exported Exporting to PowerPoint is not available in y…" at bounding box center [293, 137] width 586 height 275
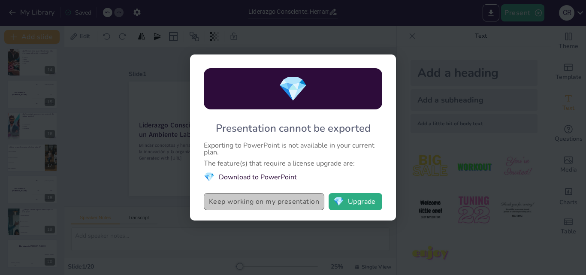
click at [280, 201] on button "Keep working on my presentation" at bounding box center [264, 201] width 120 height 17
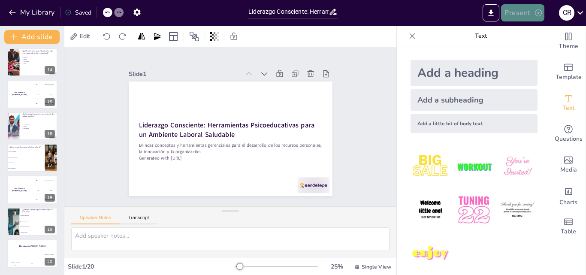
click at [535, 9] on icon "button" at bounding box center [538, 13] width 9 height 9
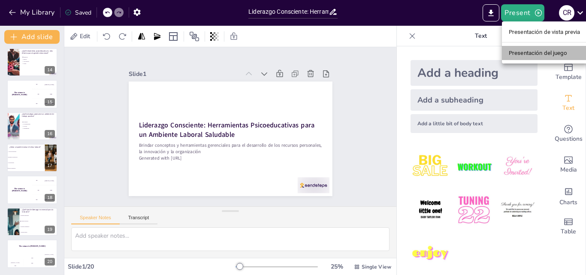
click at [511, 55] on font "Presentación del juego" at bounding box center [537, 53] width 58 height 6
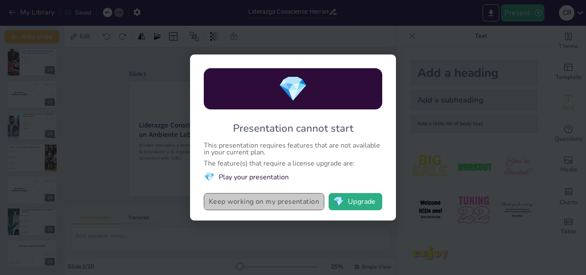
click at [264, 201] on button "Keep working on my presentation" at bounding box center [264, 201] width 120 height 17
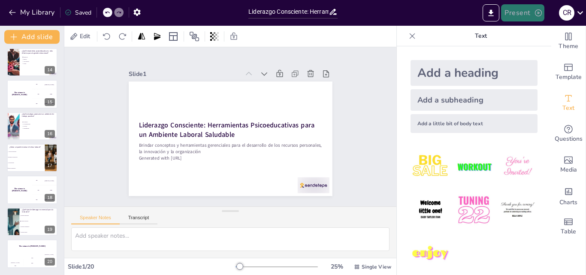
click at [536, 12] on icon "button" at bounding box center [538, 13] width 9 height 9
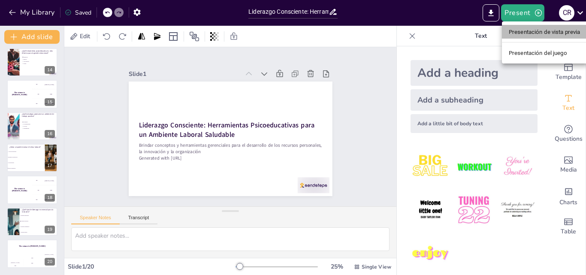
click at [553, 29] on font "Presentación de vista previa" at bounding box center [544, 32] width 72 height 6
